Goal: Transaction & Acquisition: Purchase product/service

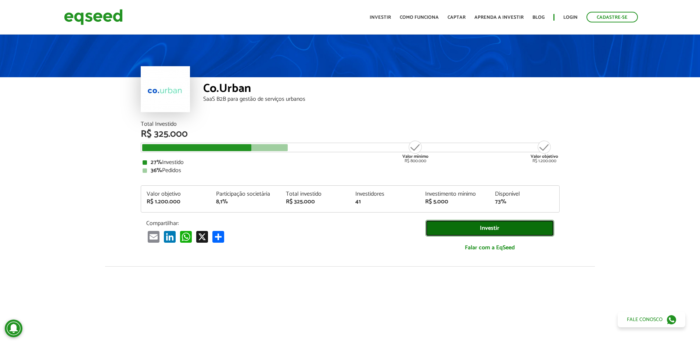
click at [475, 231] on link "Investir" at bounding box center [490, 228] width 129 height 17
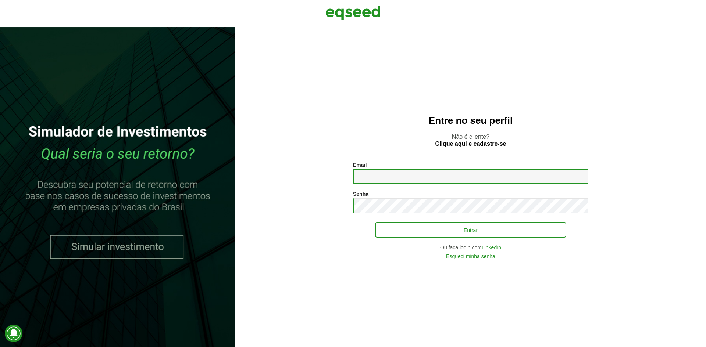
type input "**********"
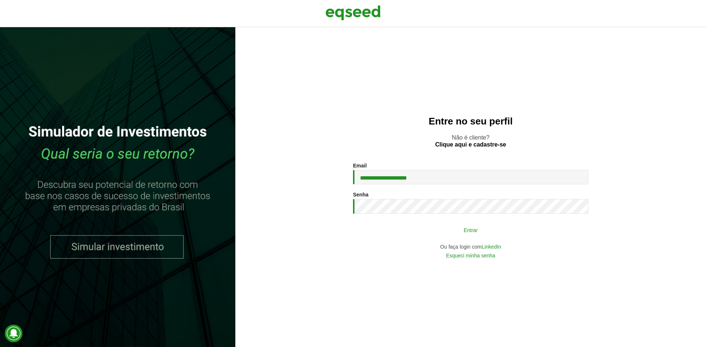
click at [452, 231] on button "Entrar" at bounding box center [470, 230] width 191 height 14
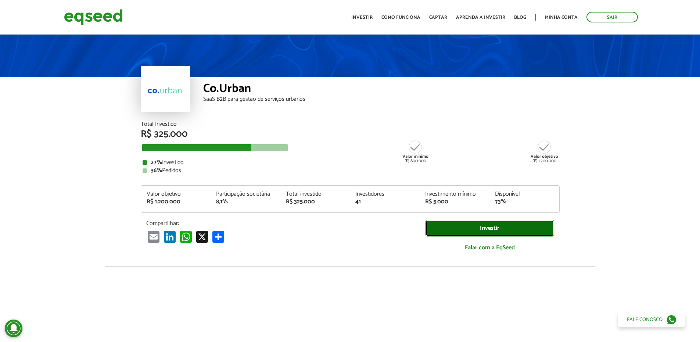
click at [463, 228] on link "Investir" at bounding box center [490, 228] width 129 height 17
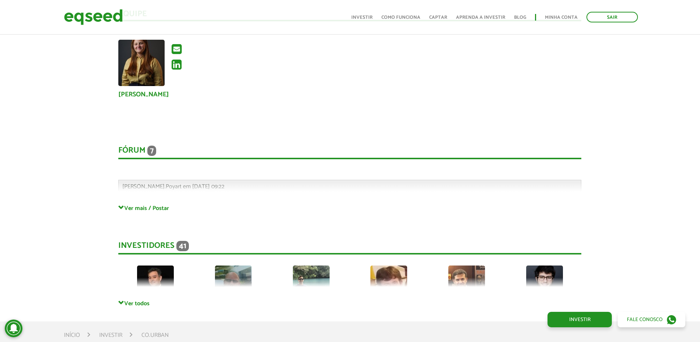
scroll to position [1618, 0]
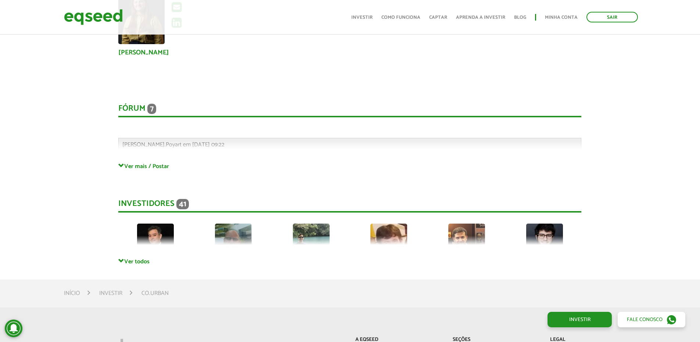
click at [140, 257] on div "Investidores 41 [PERSON_NAME] [PERSON_NAME] Privado Privado Privado Privado Pri…" at bounding box center [349, 221] width 463 height 74
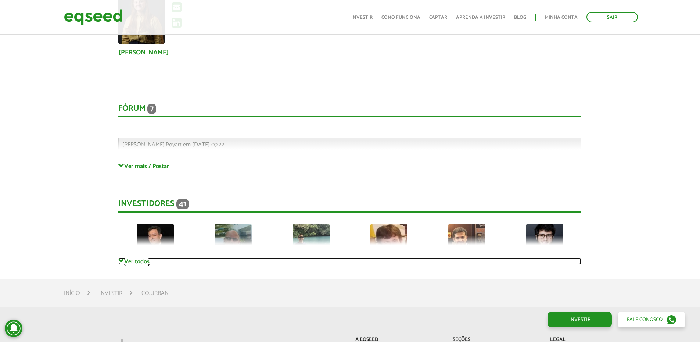
click at [139, 262] on link "Ver todos" at bounding box center [349, 261] width 463 height 7
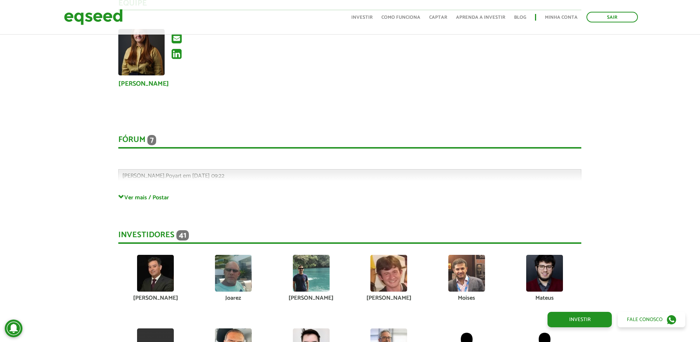
scroll to position [1581, 0]
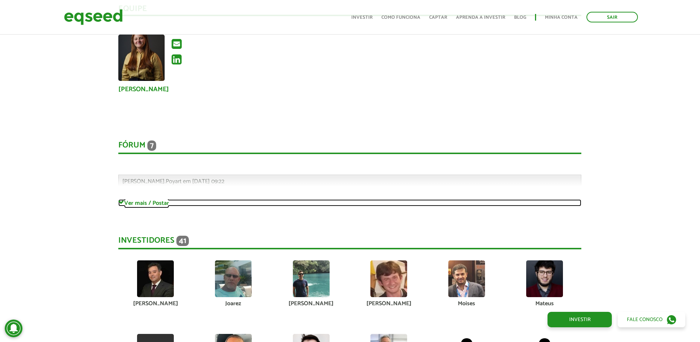
click at [147, 205] on link "Ver mais / Postar" at bounding box center [349, 202] width 463 height 7
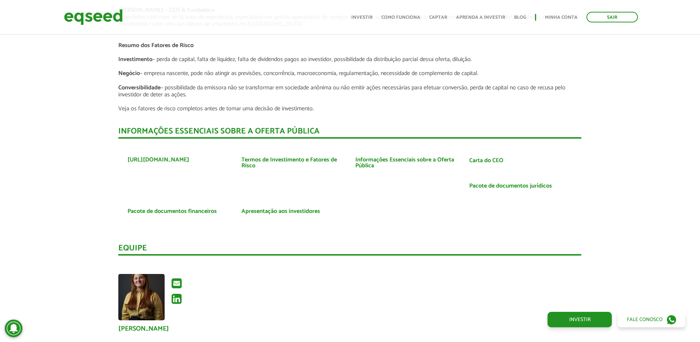
scroll to position [1324, 0]
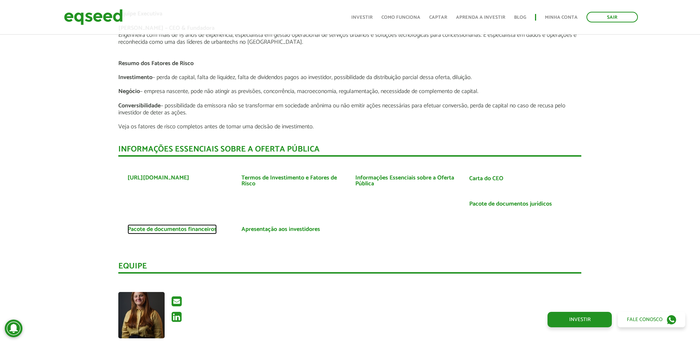
click at [183, 229] on link "Pacote de documentos financeiros" at bounding box center [172, 229] width 89 height 6
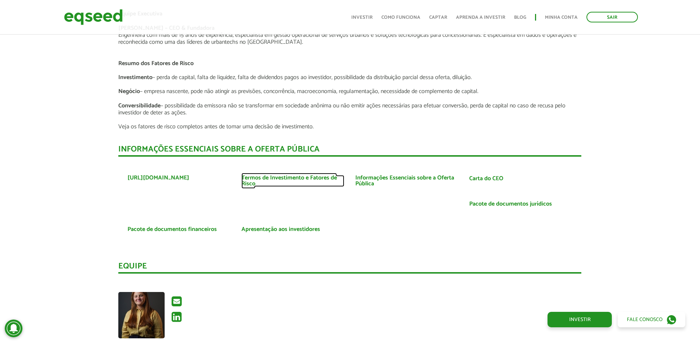
click at [292, 179] on link "Termos de Investimento e Fatores de Risco" at bounding box center [293, 181] width 103 height 12
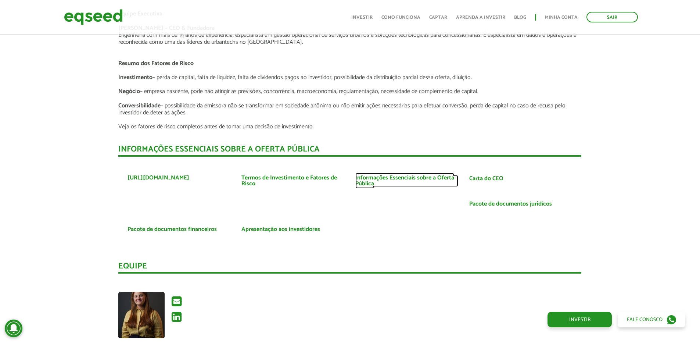
click at [388, 178] on link "Informações Essenciais sobre a Oferta Pública" at bounding box center [407, 181] width 103 height 12
click at [487, 177] on link "Carta do CEO" at bounding box center [486, 179] width 34 height 6
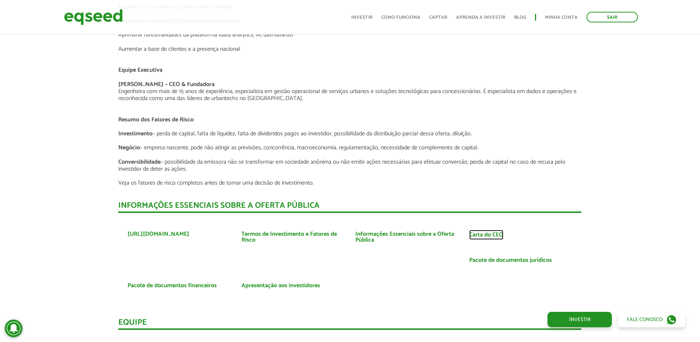
scroll to position [1250, 0]
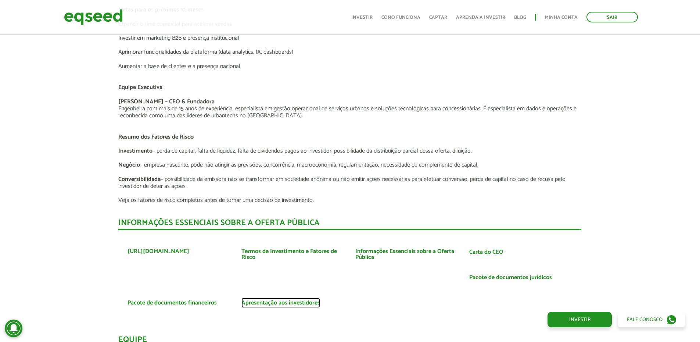
click at [274, 302] on link "Apresentação aos investidores" at bounding box center [281, 303] width 79 height 6
